Goal: Task Accomplishment & Management: Complete application form

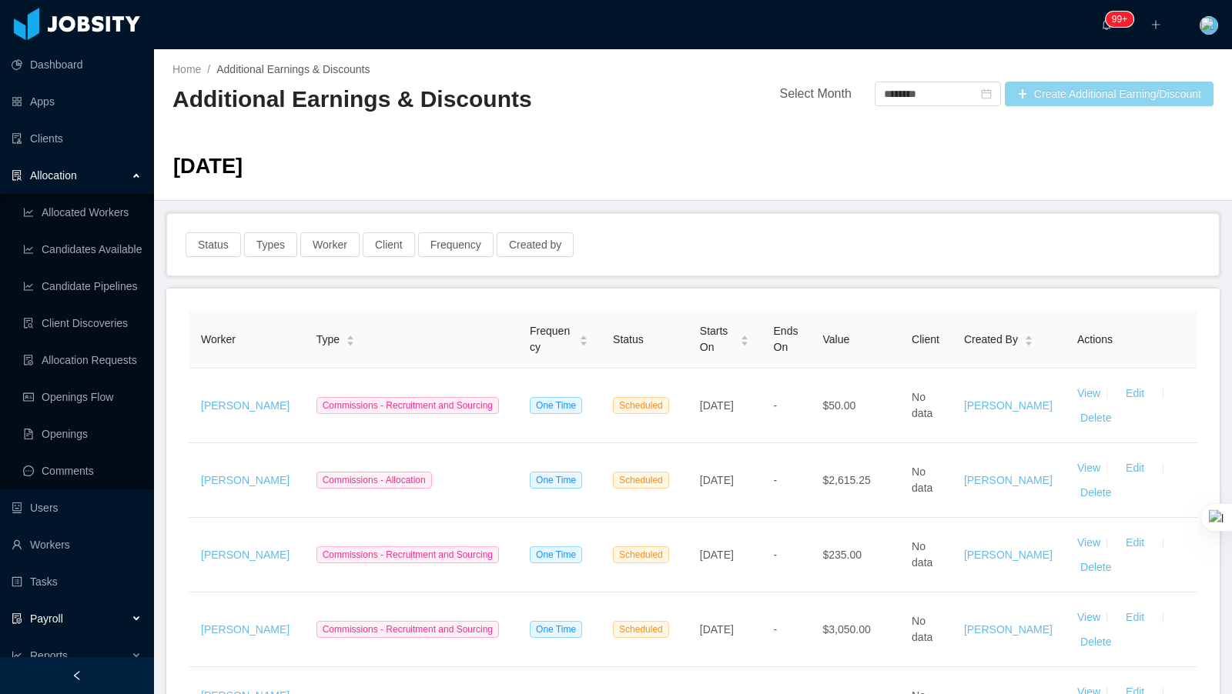
click at [1098, 93] on button "Create Additional Earning/Discount" at bounding box center [1109, 94] width 209 height 25
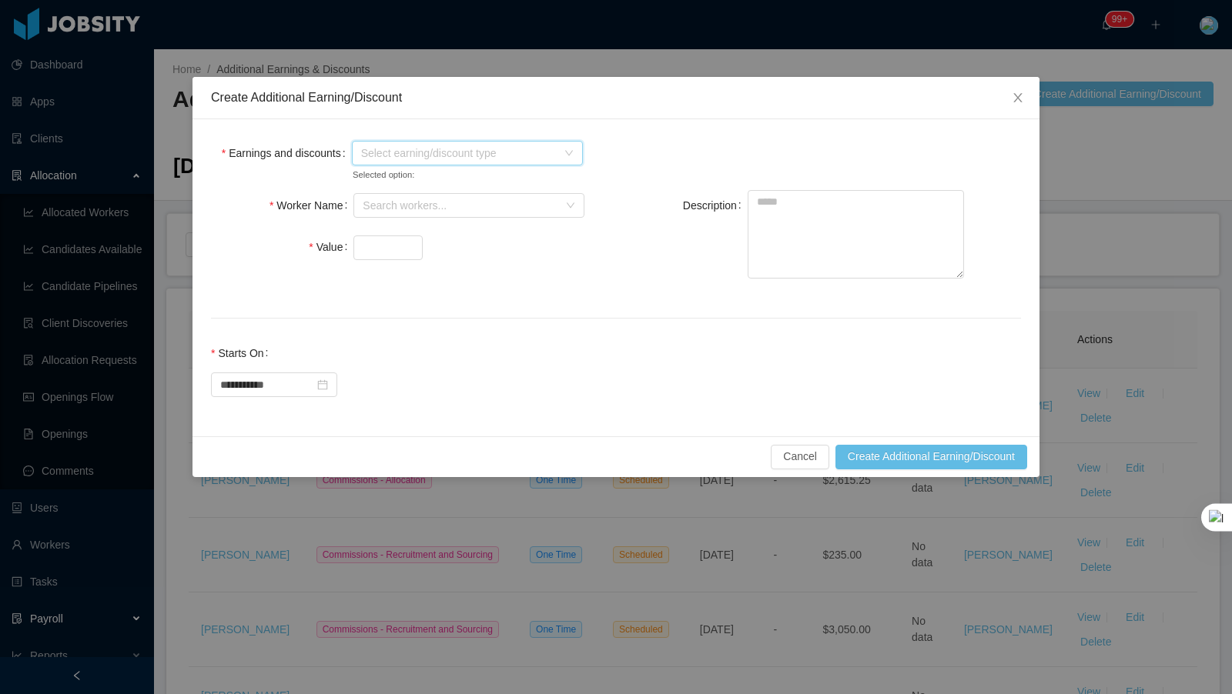
click at [414, 159] on span "Select earning/discount type" at bounding box center [459, 152] width 196 height 15
click at [365, 211] on icon "icon: caret-down" at bounding box center [363, 208] width 8 height 8
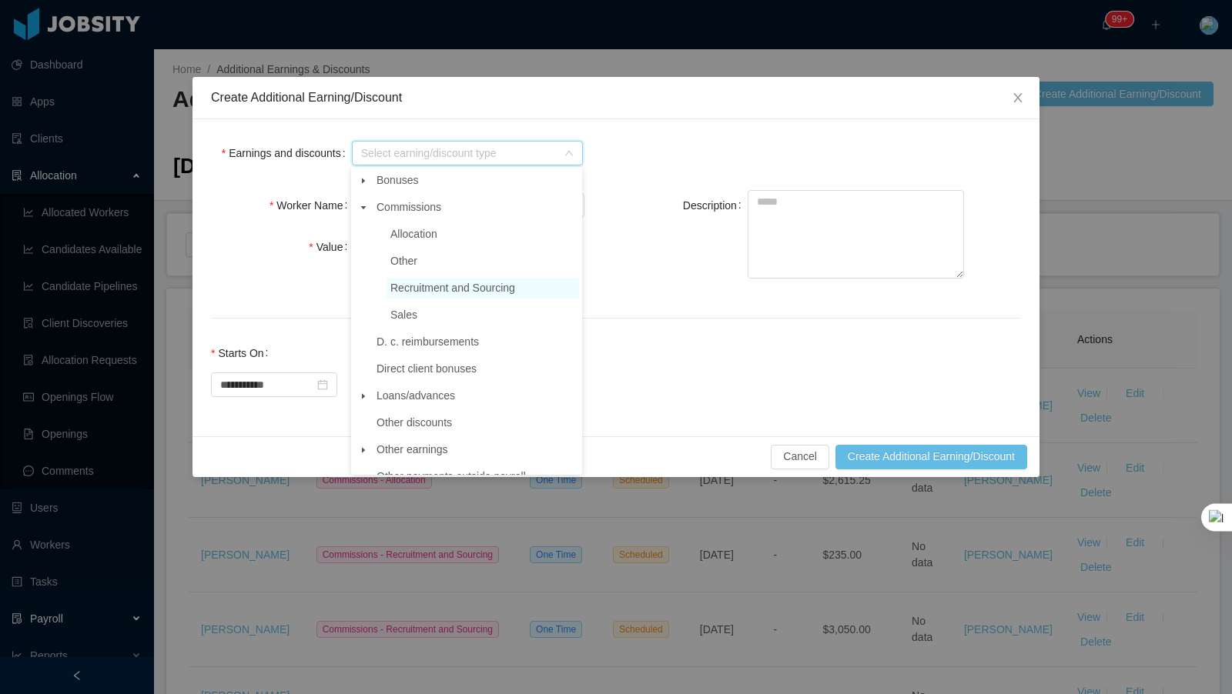
click at [450, 289] on span "Recruitment and Sourcing" at bounding box center [452, 288] width 125 height 12
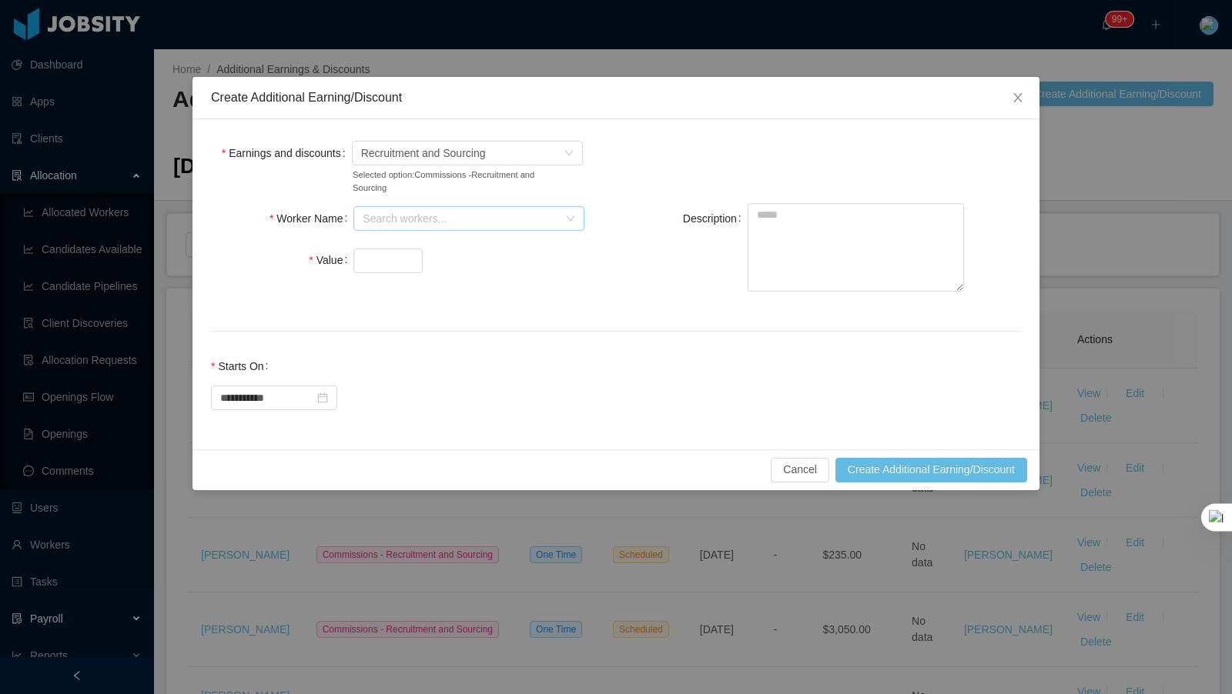
click at [457, 211] on div "Search workers..." at bounding box center [461, 218] width 196 height 15
type input "******"
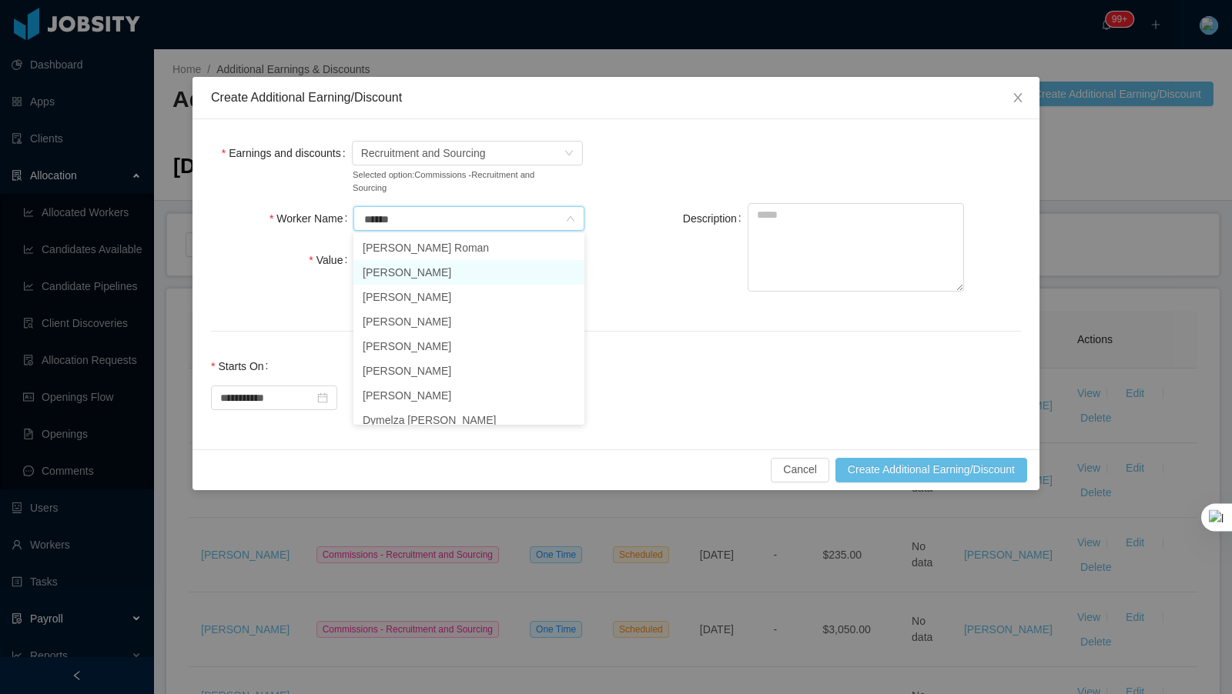
click at [416, 270] on li "[PERSON_NAME]" at bounding box center [468, 272] width 231 height 25
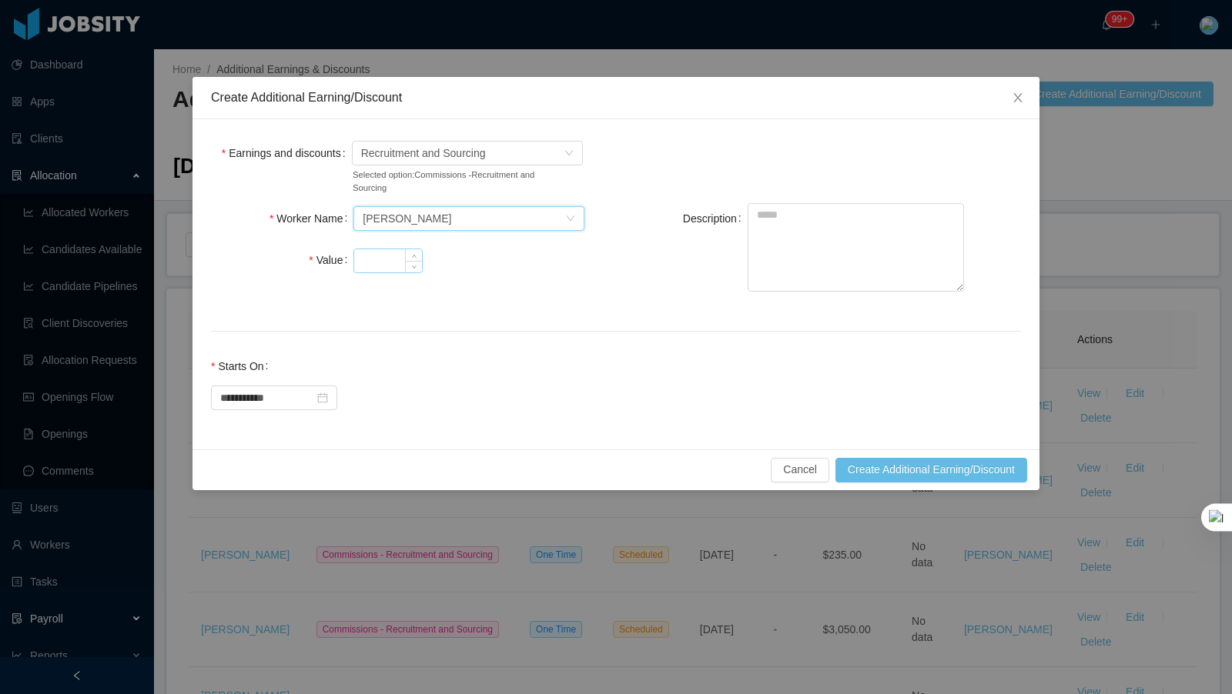
click at [369, 255] on input "Value" at bounding box center [388, 260] width 68 height 23
type input "****"
click at [932, 228] on textarea "Description" at bounding box center [855, 247] width 216 height 89
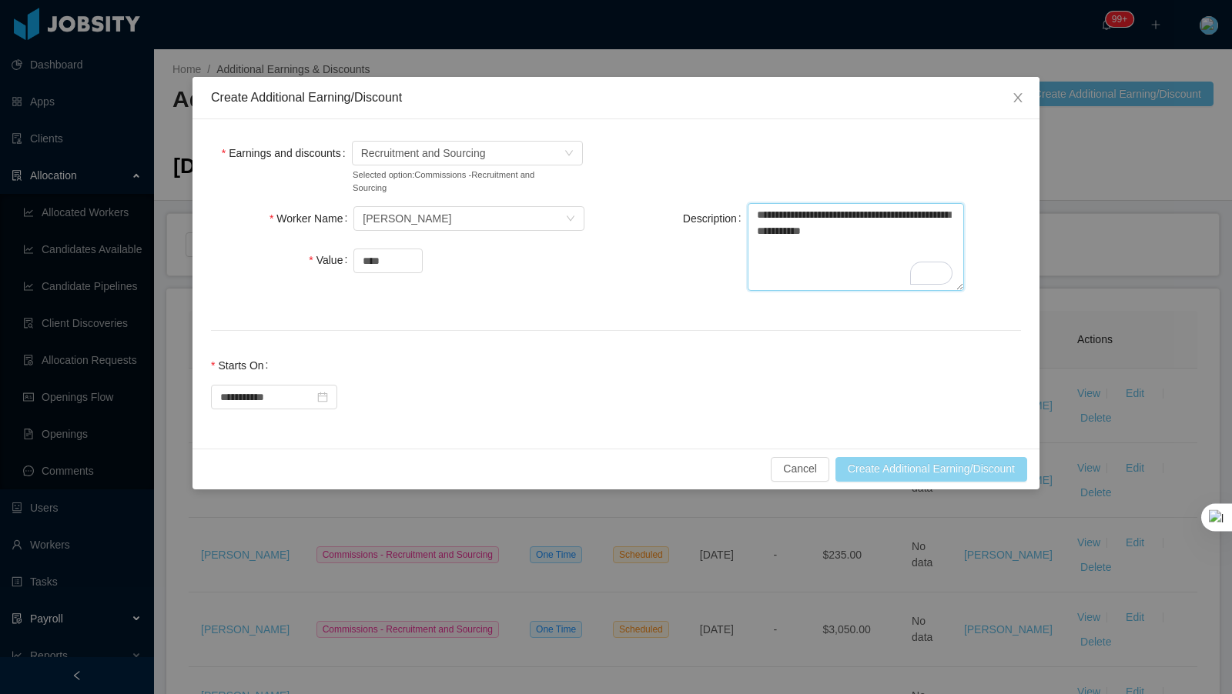
type textarea "**********"
click at [912, 458] on button "Create Additional Earning/Discount" at bounding box center [931, 469] width 192 height 25
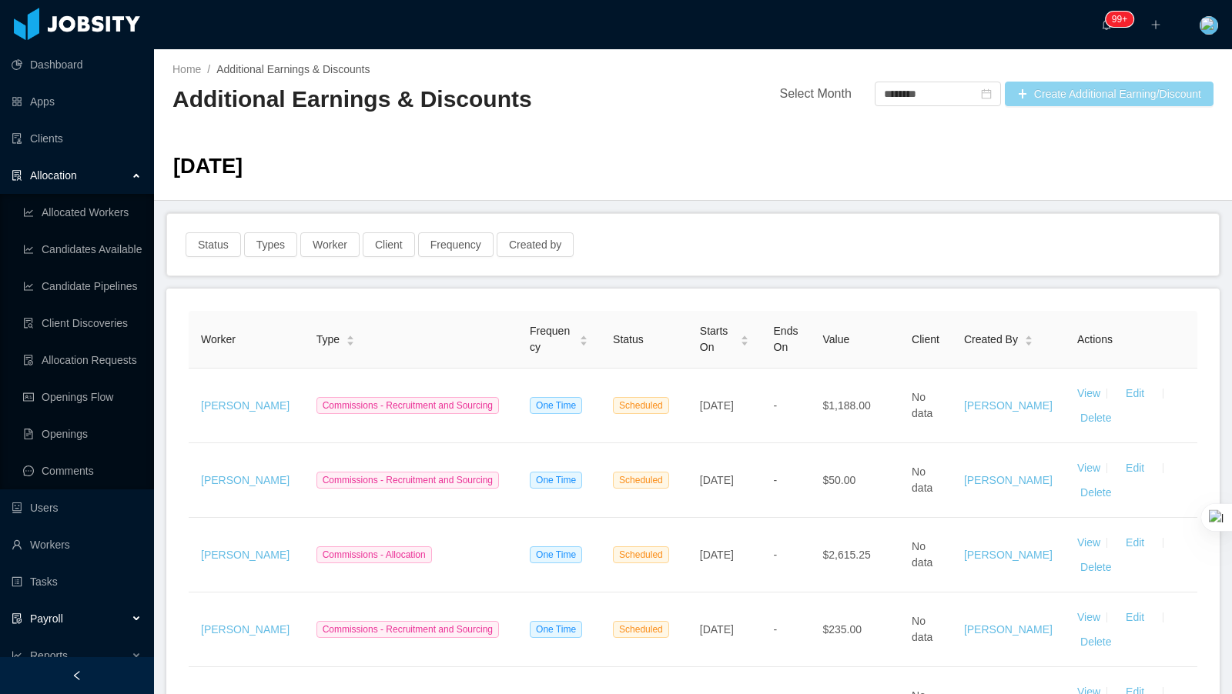
click at [1101, 99] on button "Create Additional Earning/Discount" at bounding box center [1109, 94] width 209 height 25
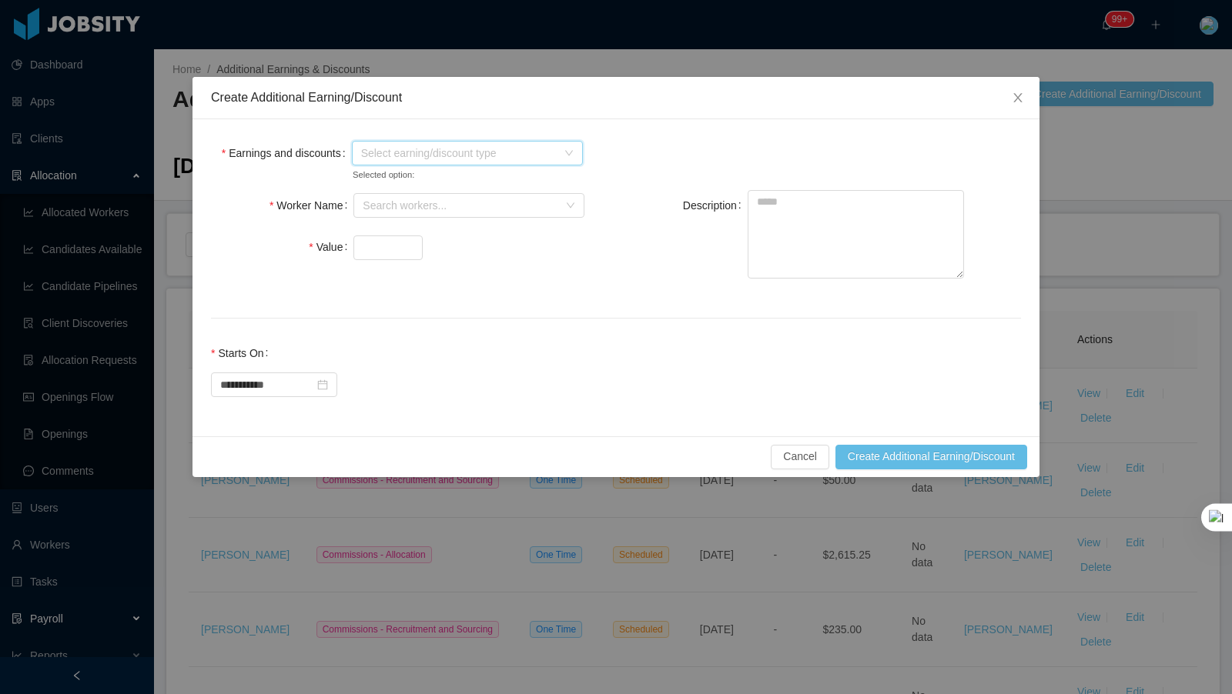
click at [468, 154] on span "Select earning/discount type" at bounding box center [459, 152] width 196 height 15
click at [363, 203] on span at bounding box center [363, 208] width 18 height 18
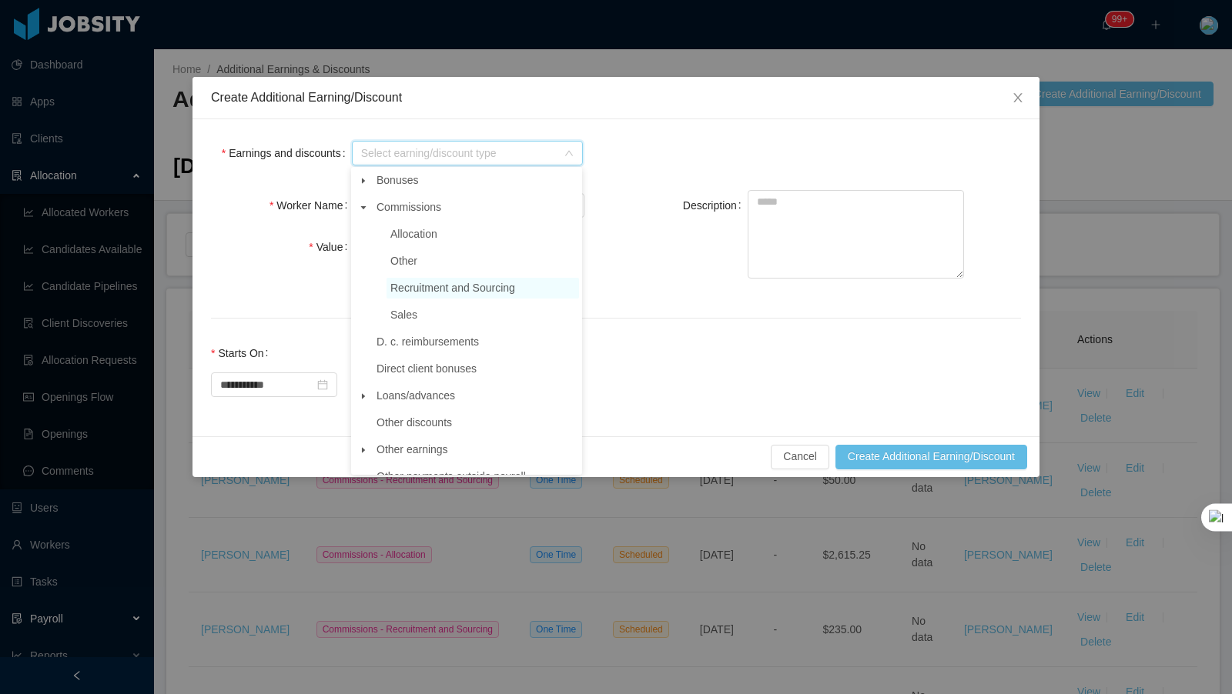
click at [470, 289] on span "Recruitment and Sourcing" at bounding box center [452, 288] width 125 height 12
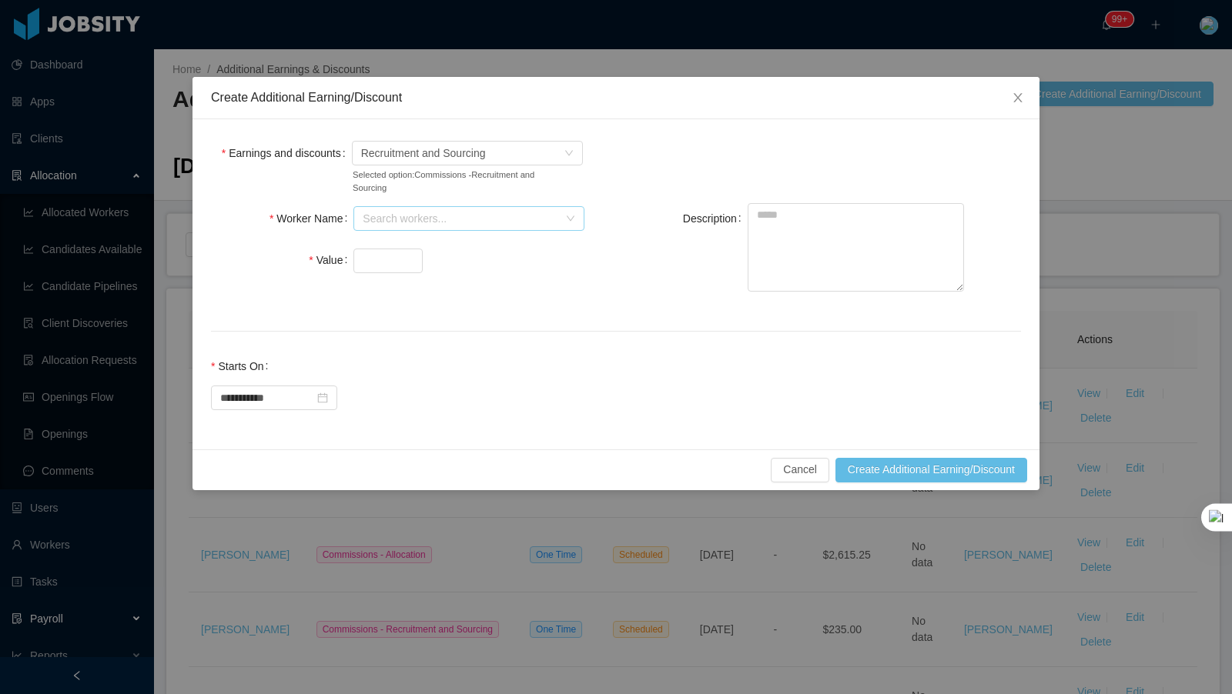
click at [426, 215] on div "Search workers..." at bounding box center [461, 218] width 196 height 15
type input "*******"
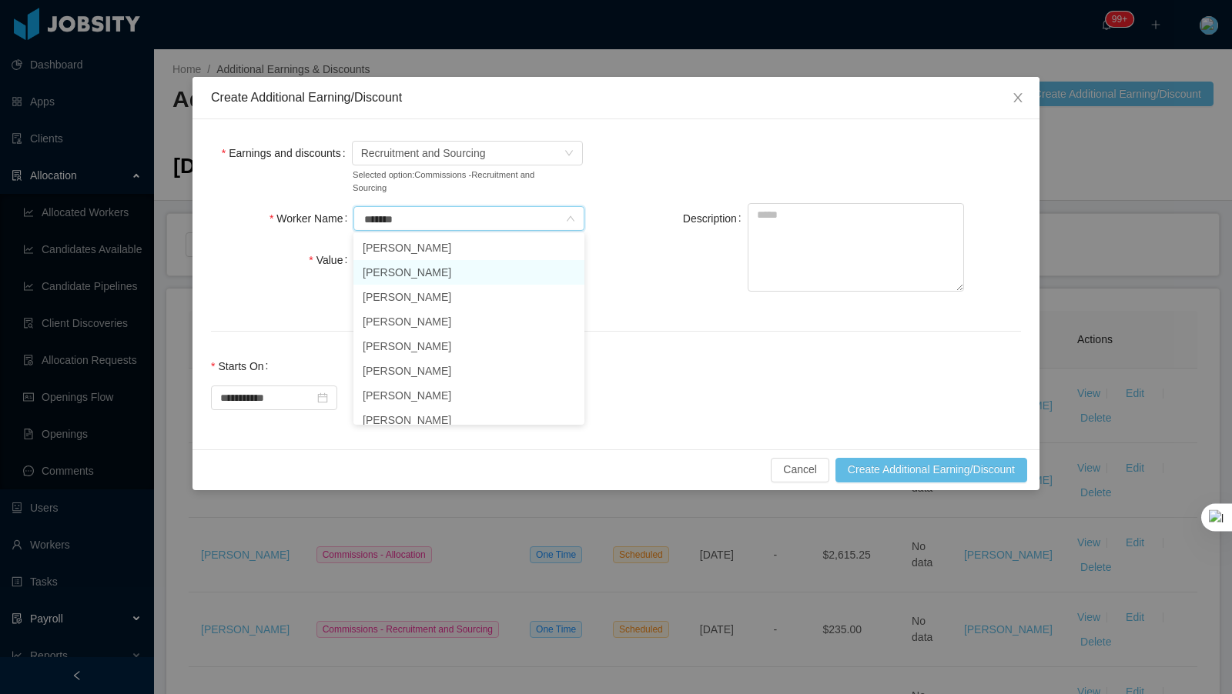
click at [403, 276] on li "[PERSON_NAME]" at bounding box center [468, 272] width 231 height 25
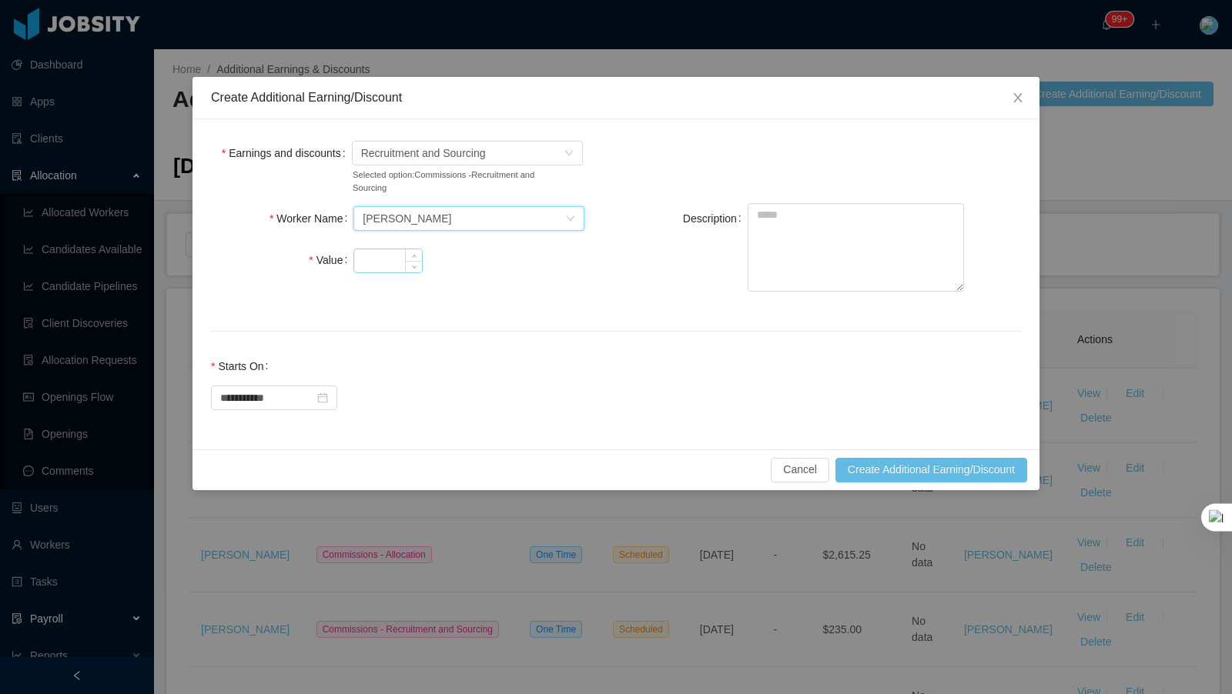
click at [386, 262] on input "Value" at bounding box center [388, 260] width 68 height 23
type input "*****"
click at [811, 254] on textarea "Description" at bounding box center [855, 247] width 216 height 89
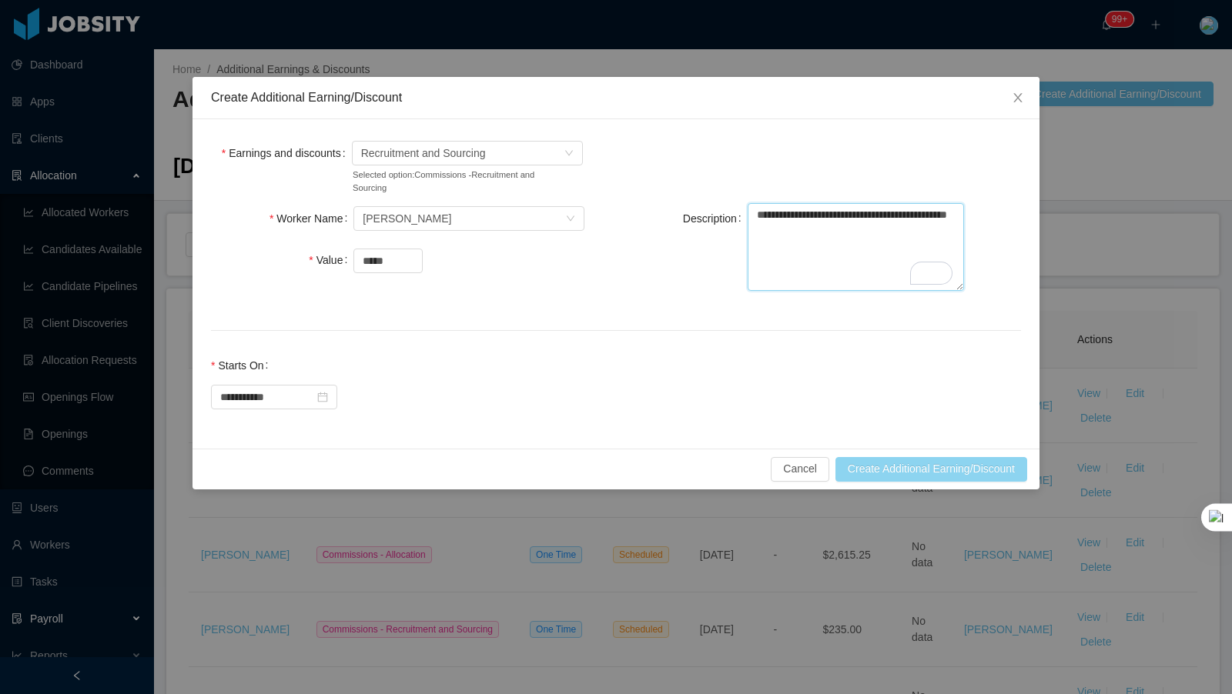
type textarea "**********"
click at [901, 468] on button "Create Additional Earning/Discount" at bounding box center [931, 469] width 192 height 25
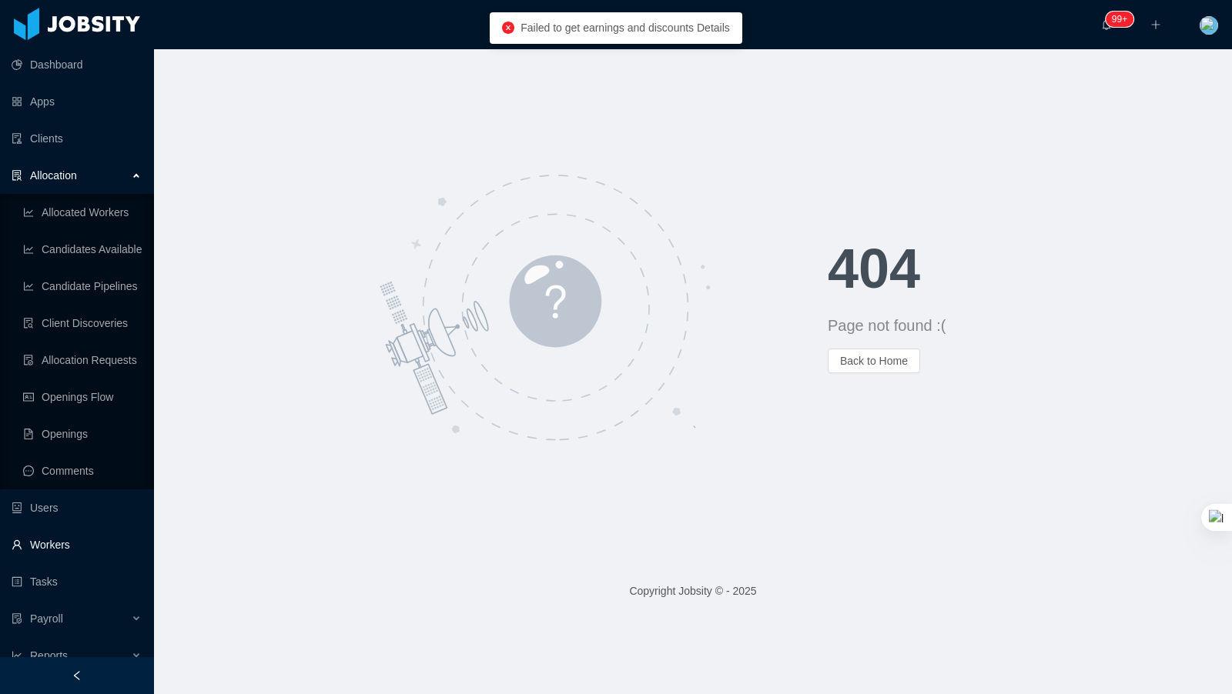
scroll to position [90, 0]
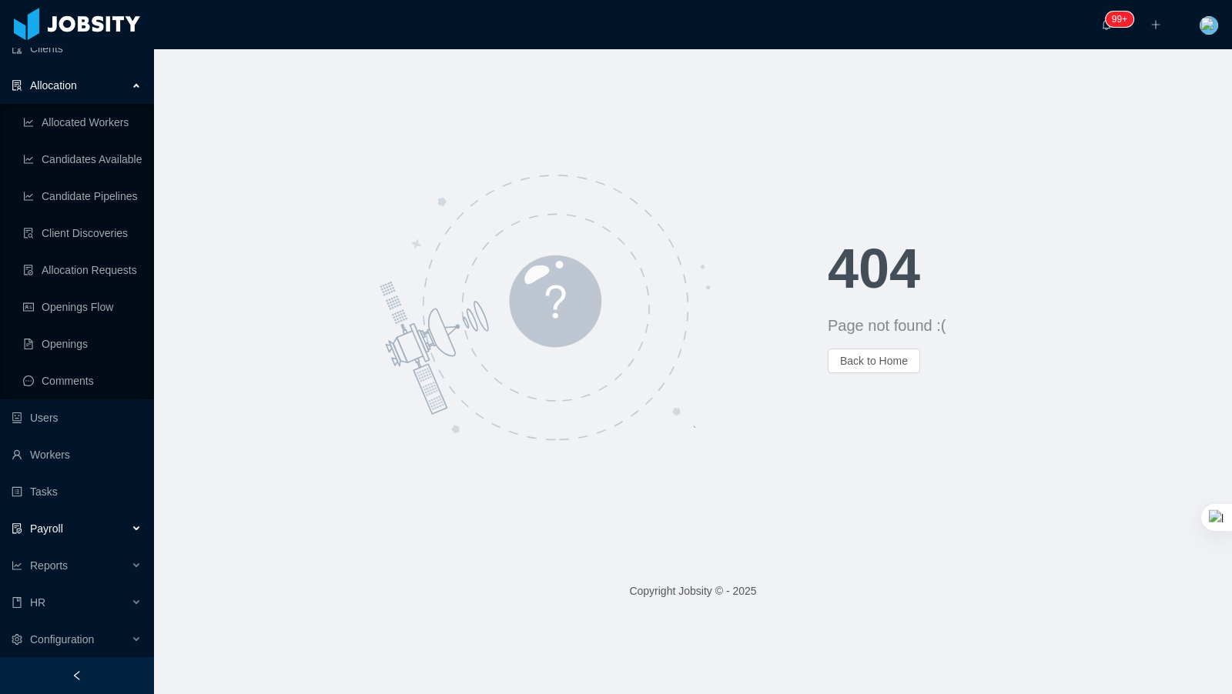
click at [89, 527] on div "Payroll" at bounding box center [77, 528] width 154 height 31
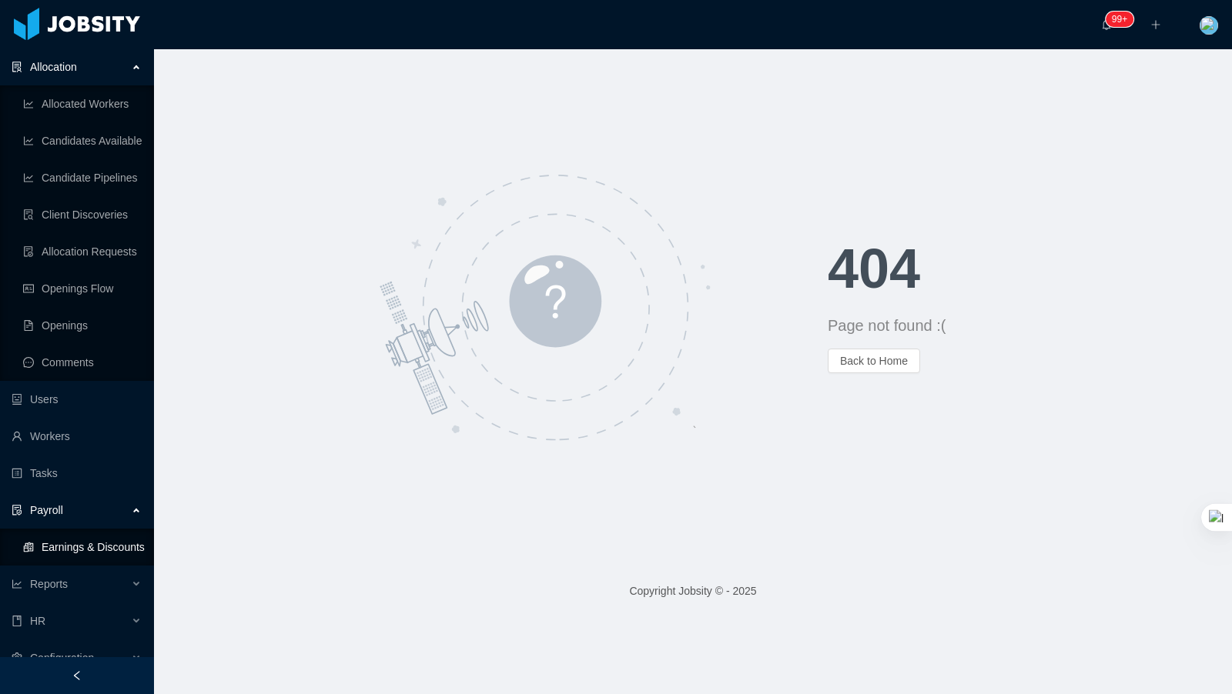
click at [114, 545] on link "Earnings & Discounts" at bounding box center [82, 547] width 119 height 31
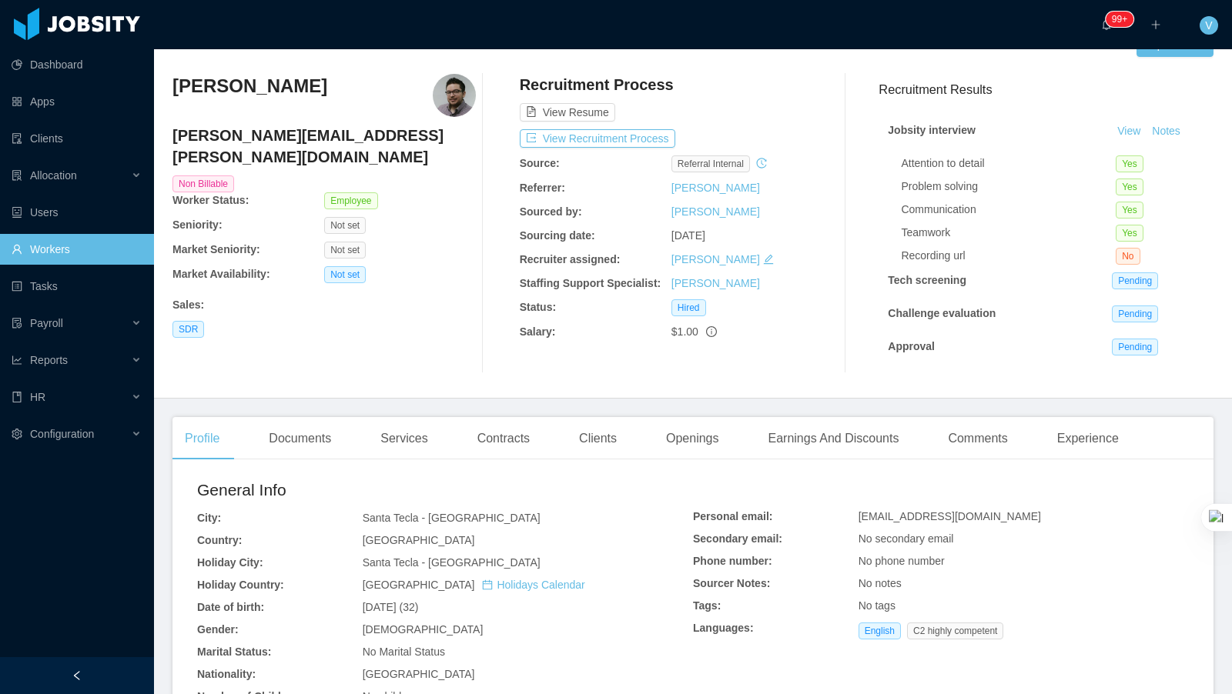
scroll to position [50, 0]
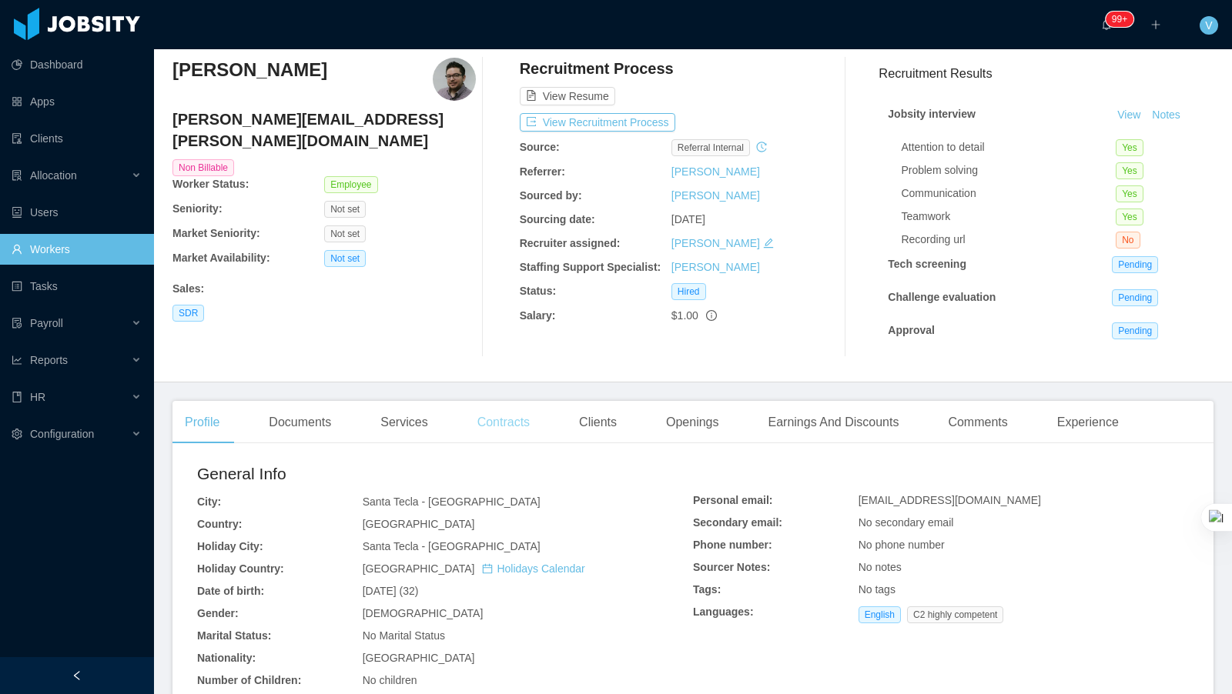
click at [497, 415] on div "Contracts" at bounding box center [503, 422] width 77 height 43
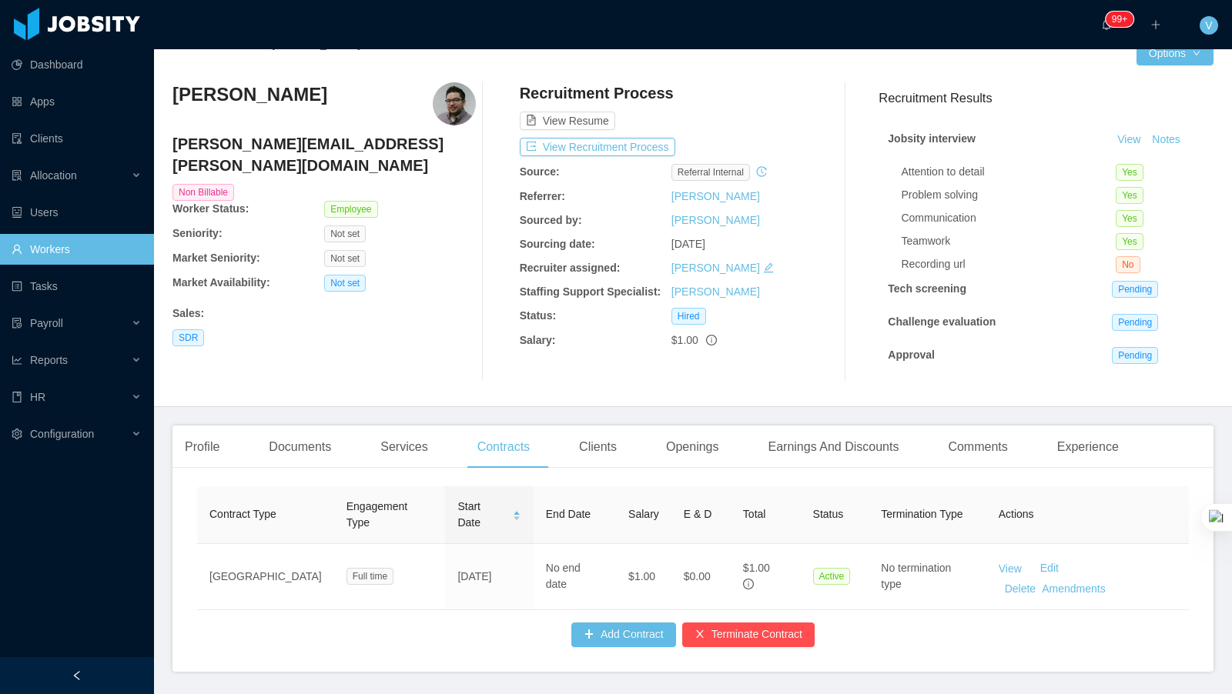
scroll to position [71, 0]
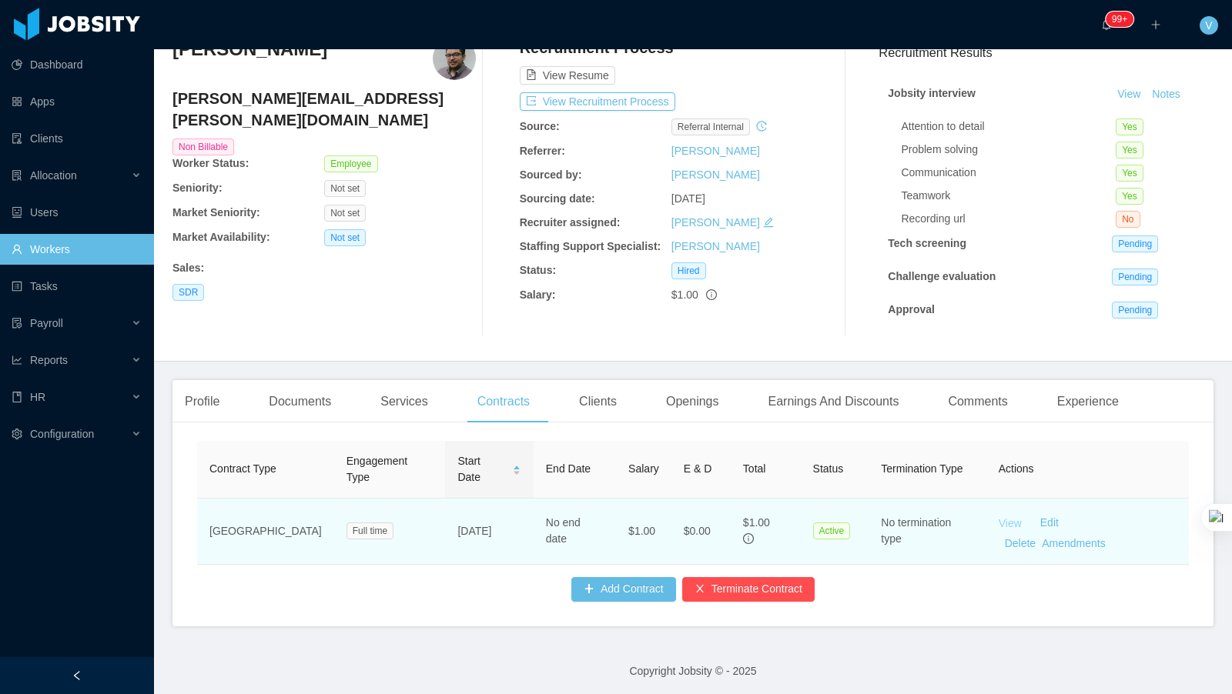
click at [1005, 520] on link "View" at bounding box center [1009, 523] width 23 height 12
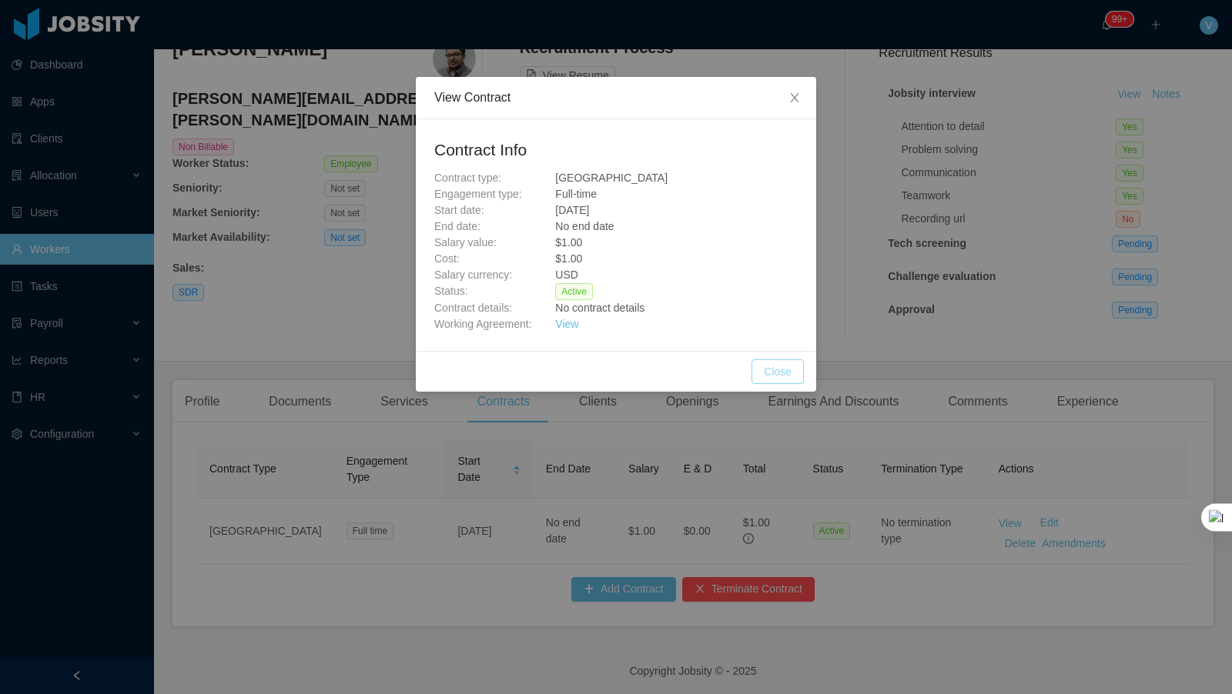
click at [776, 369] on button "Close" at bounding box center [777, 371] width 52 height 25
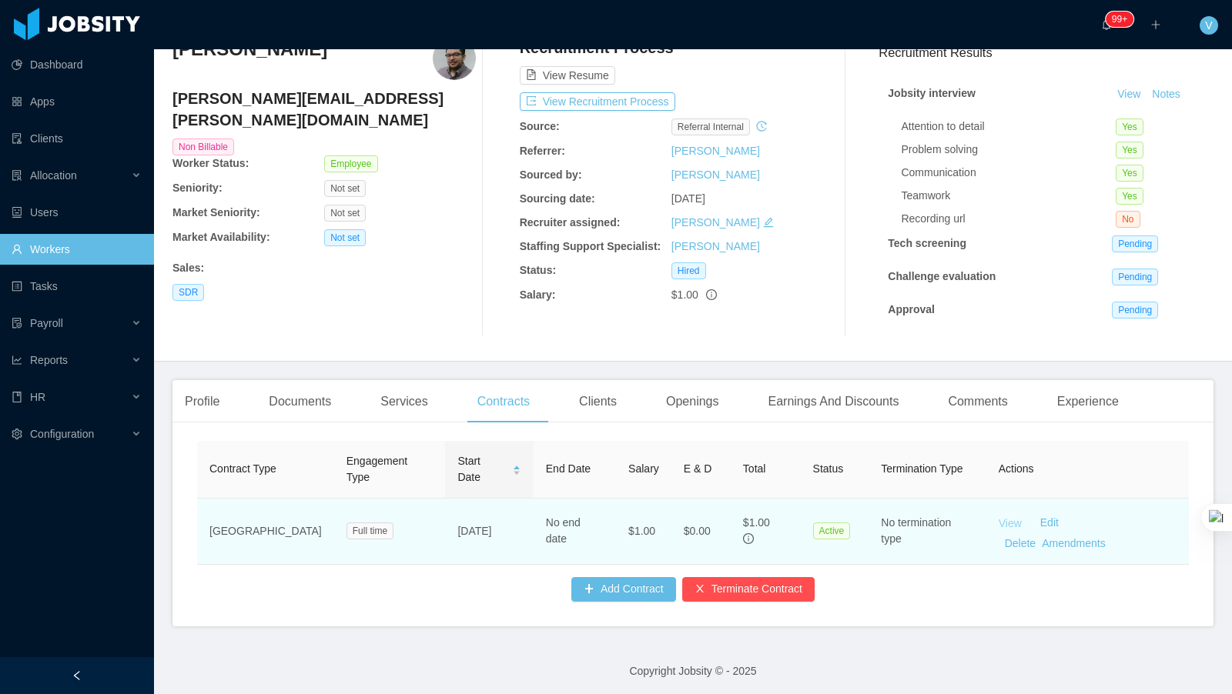
click at [1011, 517] on link "View" at bounding box center [1009, 523] width 23 height 12
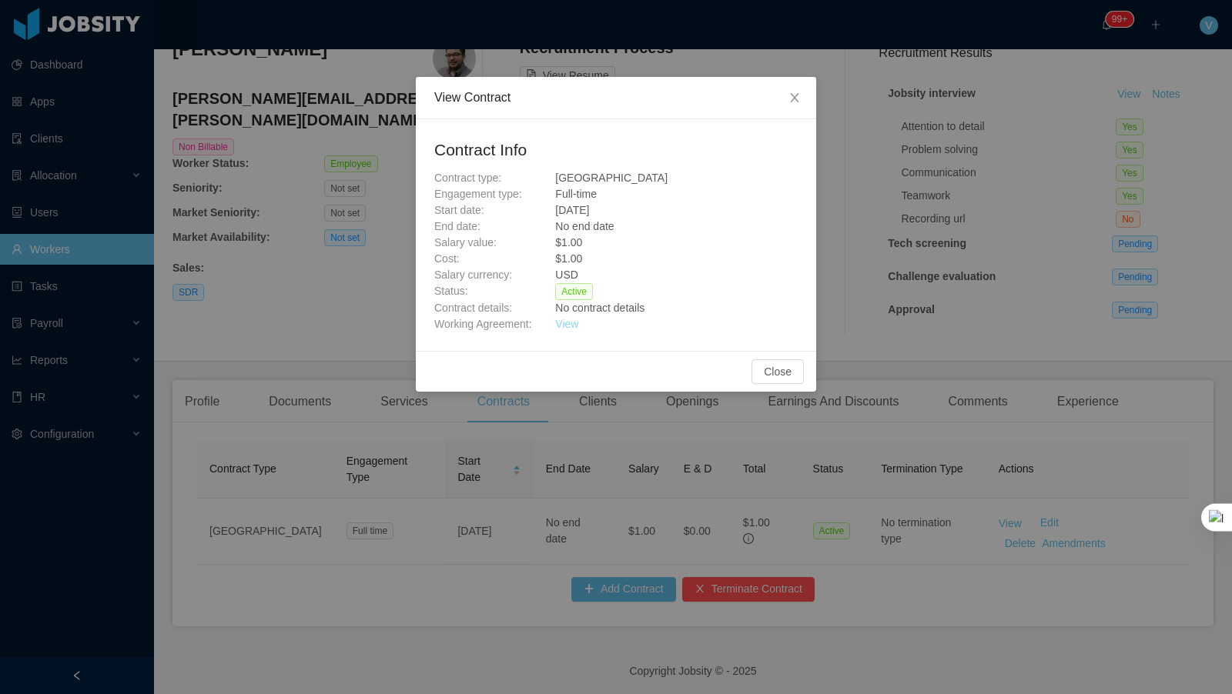
click at [558, 318] on link "View" at bounding box center [566, 324] width 23 height 12
click at [793, 97] on icon "icon: close" at bounding box center [794, 97] width 8 height 9
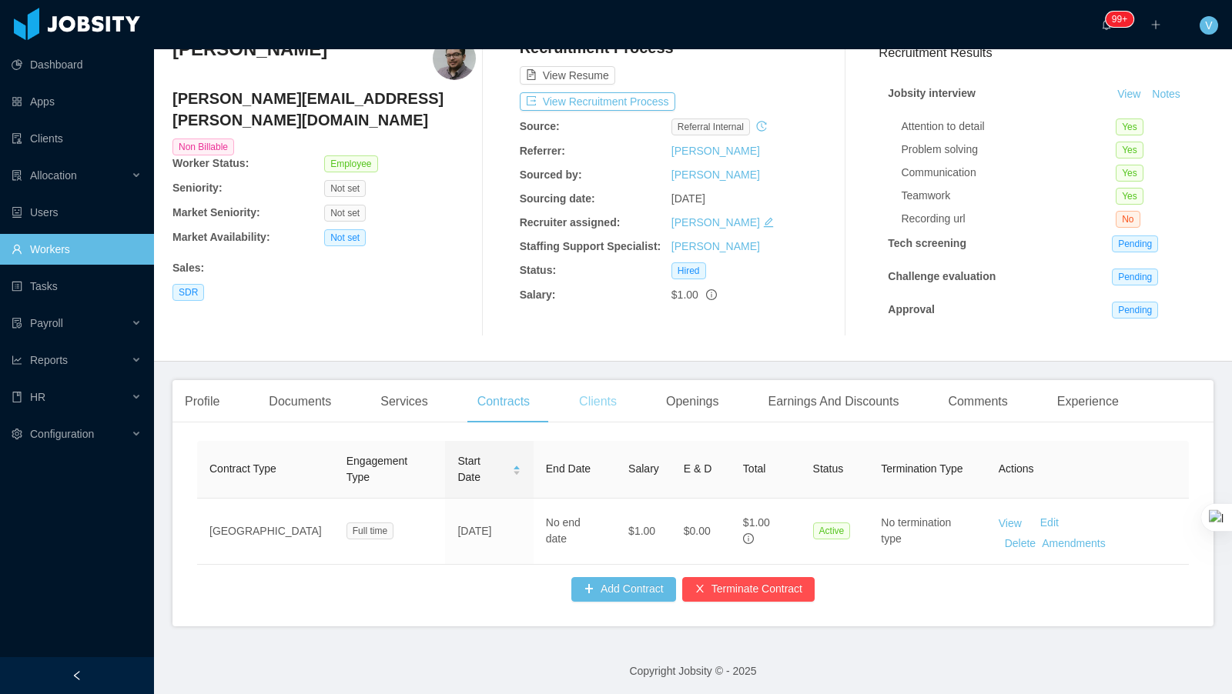
scroll to position [0, 0]
